Goal: Check status: Check status

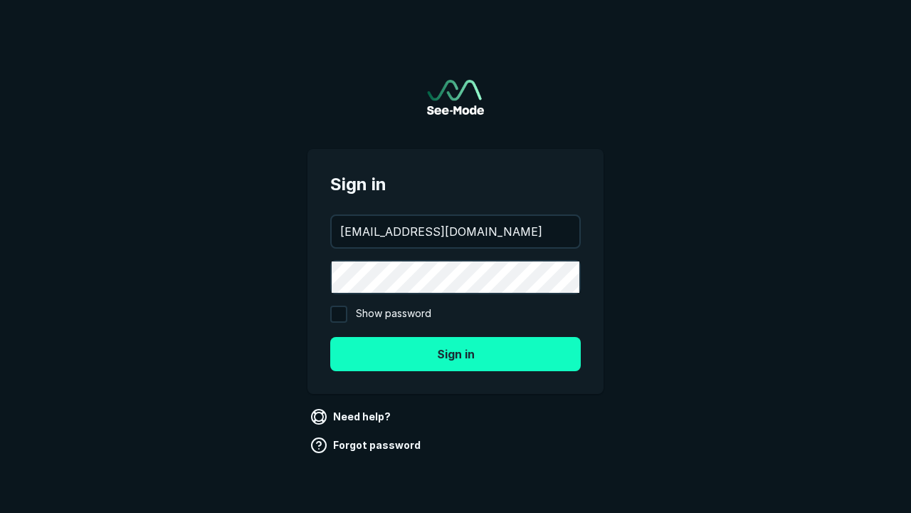
click at [456, 353] on button "Sign in" at bounding box center [455, 354] width 251 height 34
